Goal: Information Seeking & Learning: Learn about a topic

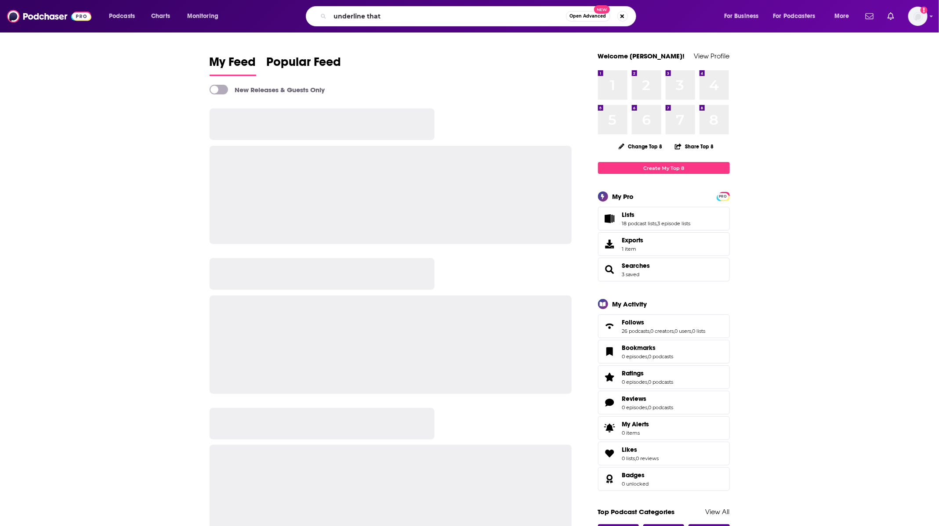
type input "underline that"
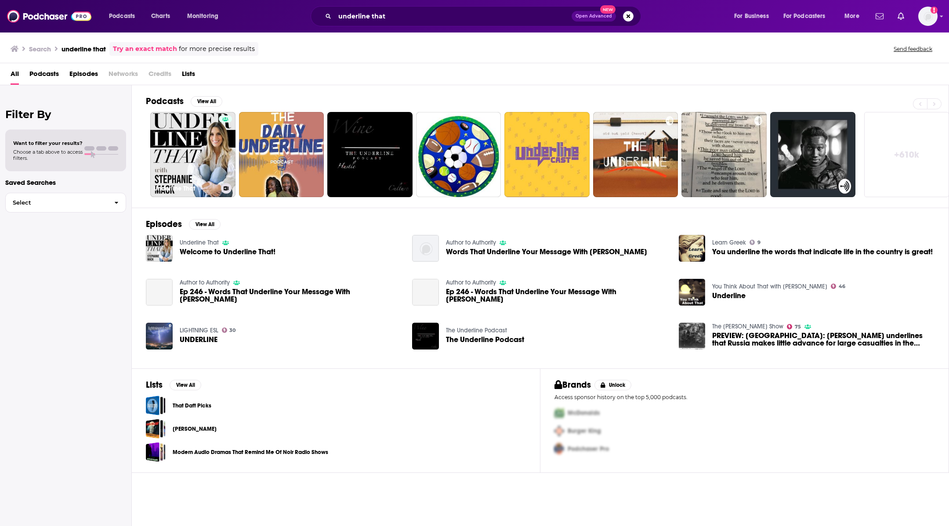
click at [210, 124] on link "Underline That" at bounding box center [192, 154] width 85 height 85
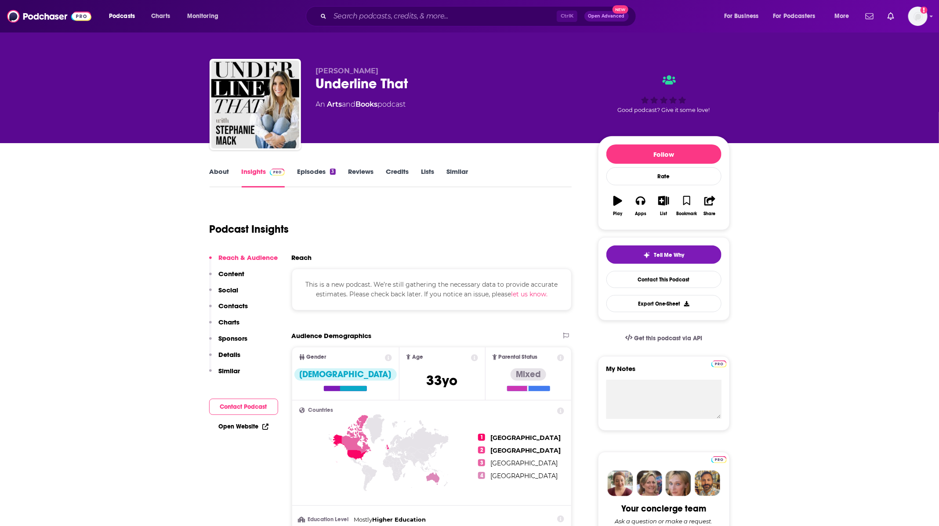
click at [300, 171] on link "Episodes 3" at bounding box center [316, 177] width 38 height 20
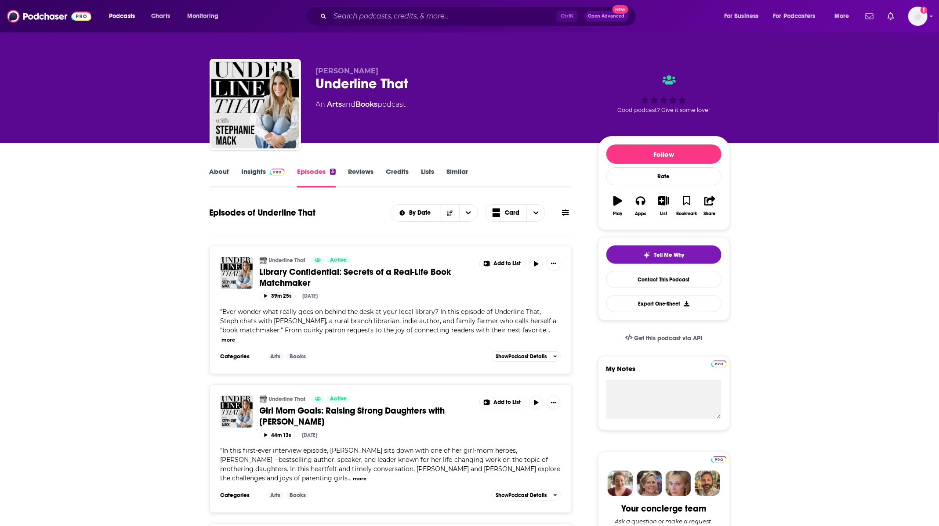
click at [256, 170] on link "Insights" at bounding box center [263, 177] width 43 height 20
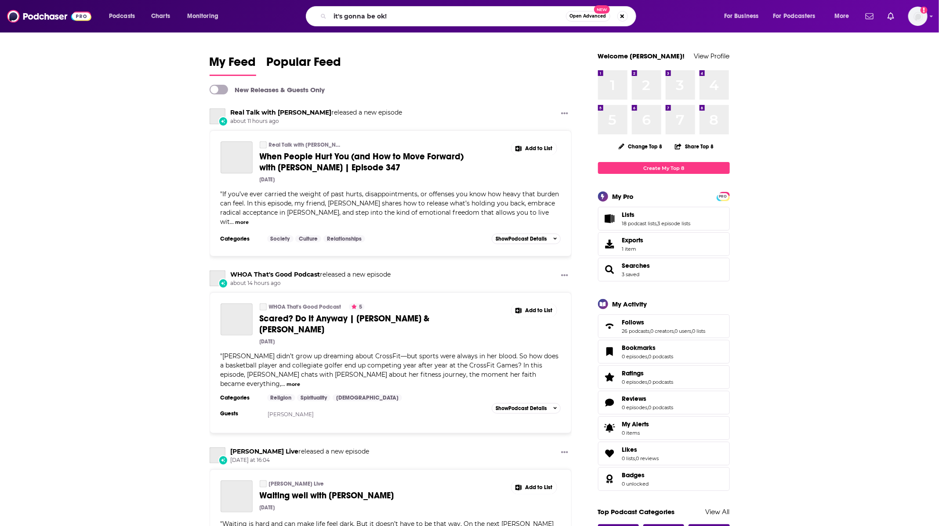
type input "it's gonna be ok!"
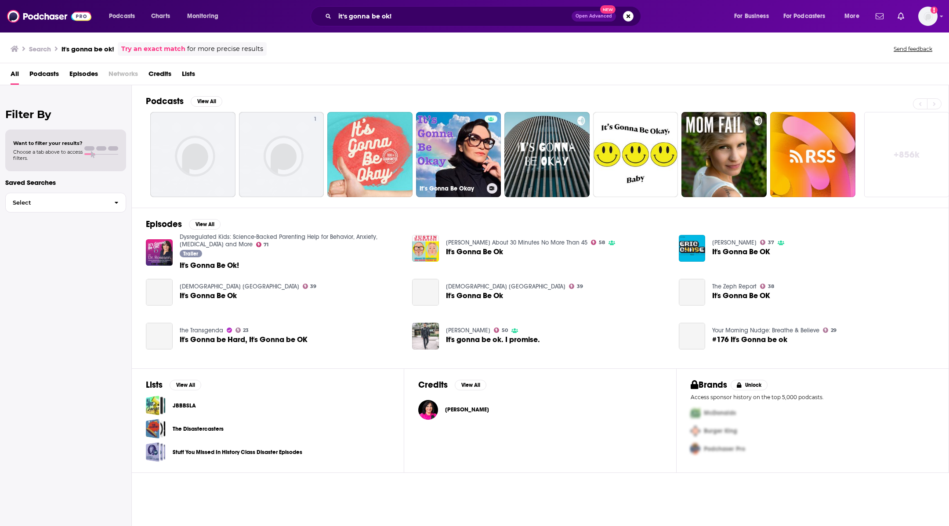
click at [459, 144] on link "It’s Gonna Be Okay" at bounding box center [458, 154] width 85 height 85
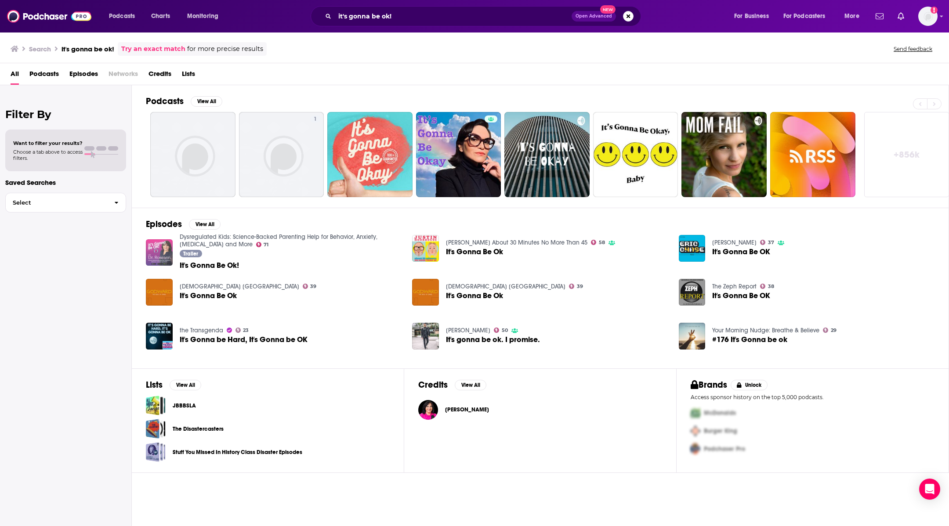
click at [162, 248] on img "It's Gonna Be Ok!" at bounding box center [159, 252] width 27 height 27
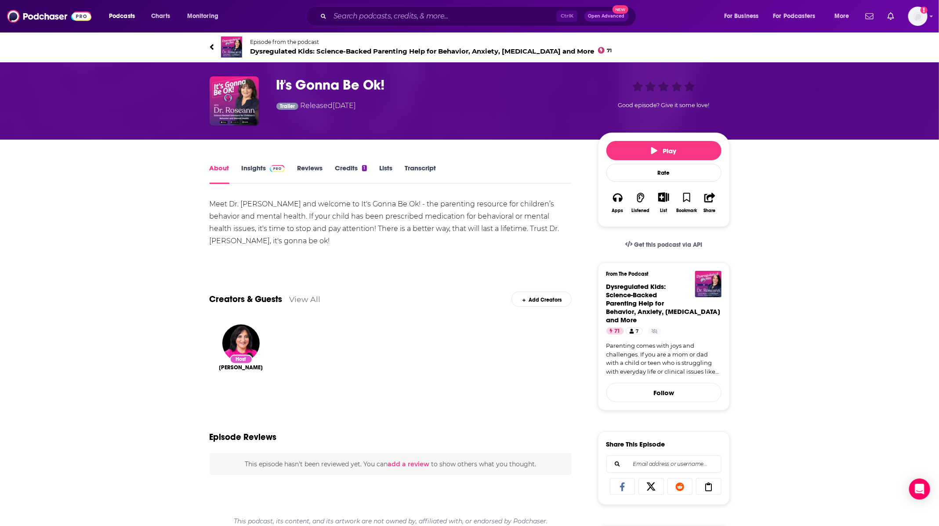
click at [258, 172] on link "Insights" at bounding box center [263, 174] width 43 height 20
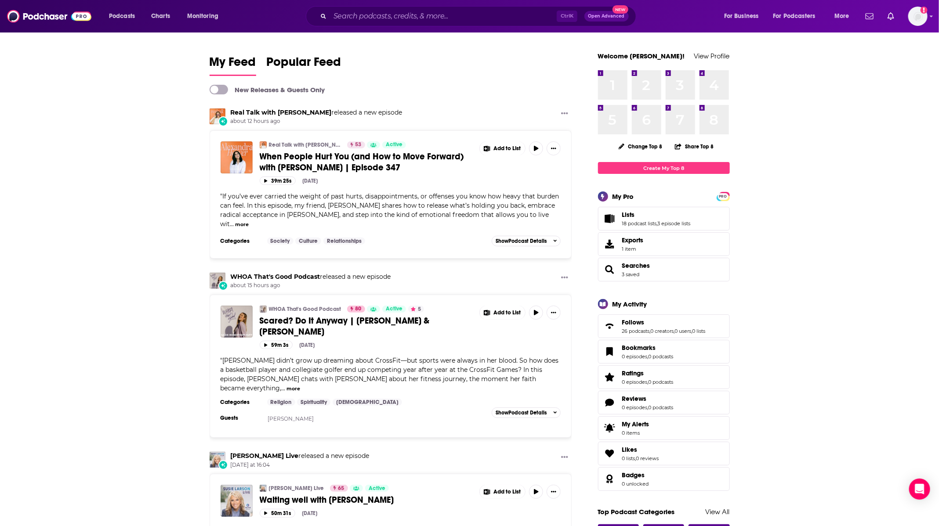
drag, startPoint x: 827, startPoint y: 264, endPoint x: 796, endPoint y: 240, distance: 38.6
click at [369, 17] on input "Search podcasts, credits, & more..." at bounding box center [443, 16] width 227 height 14
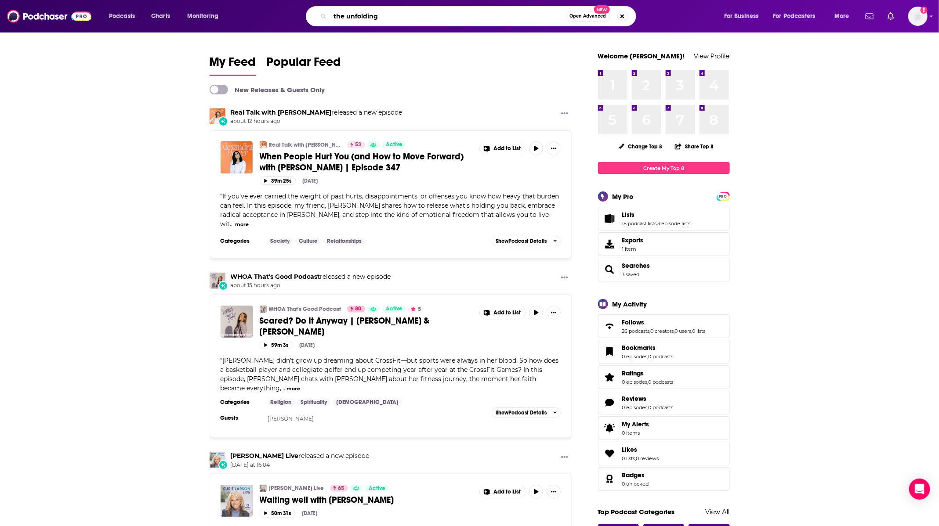
type input "the unfolding"
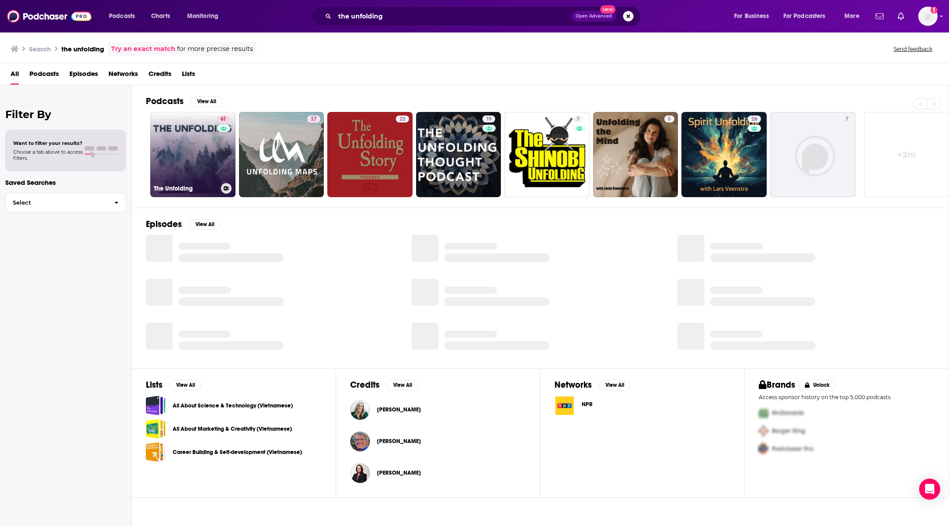
click at [186, 142] on link "61 The Unfolding" at bounding box center [192, 154] width 85 height 85
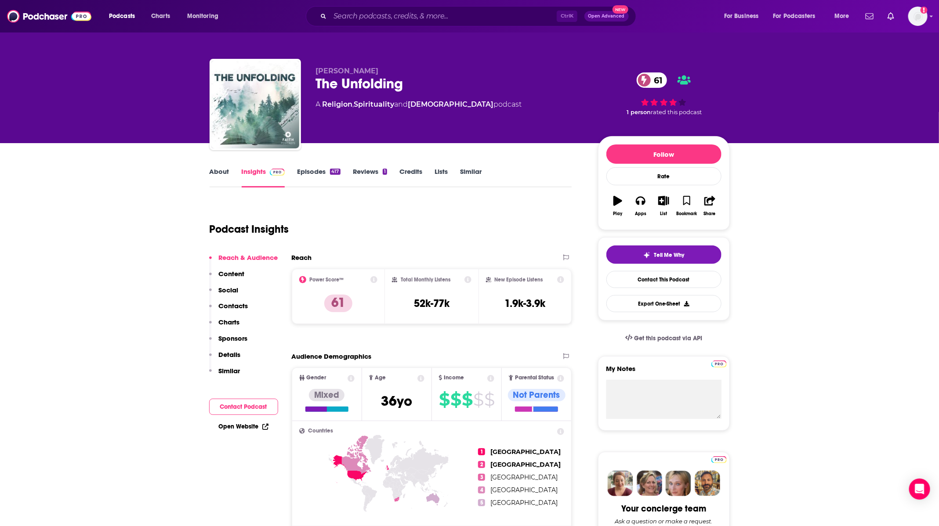
click at [423, 95] on div "Meridith Foster The Unfolding 61 A Religion , Spirituality and Christianity pod…" at bounding box center [450, 102] width 268 height 70
